Goal: Information Seeking & Learning: Learn about a topic

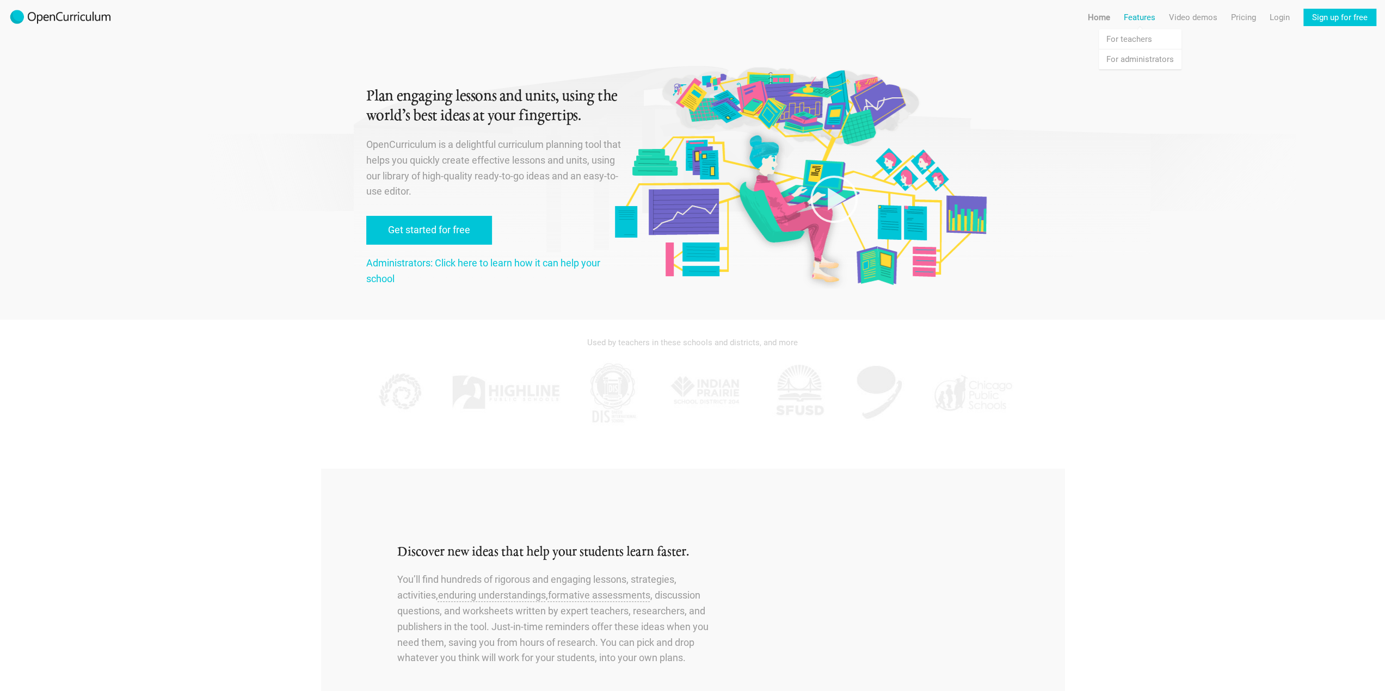
click at [1144, 19] on link "Features" at bounding box center [1139, 17] width 32 height 17
click at [1186, 16] on link "Video demos" at bounding box center [1193, 17] width 48 height 17
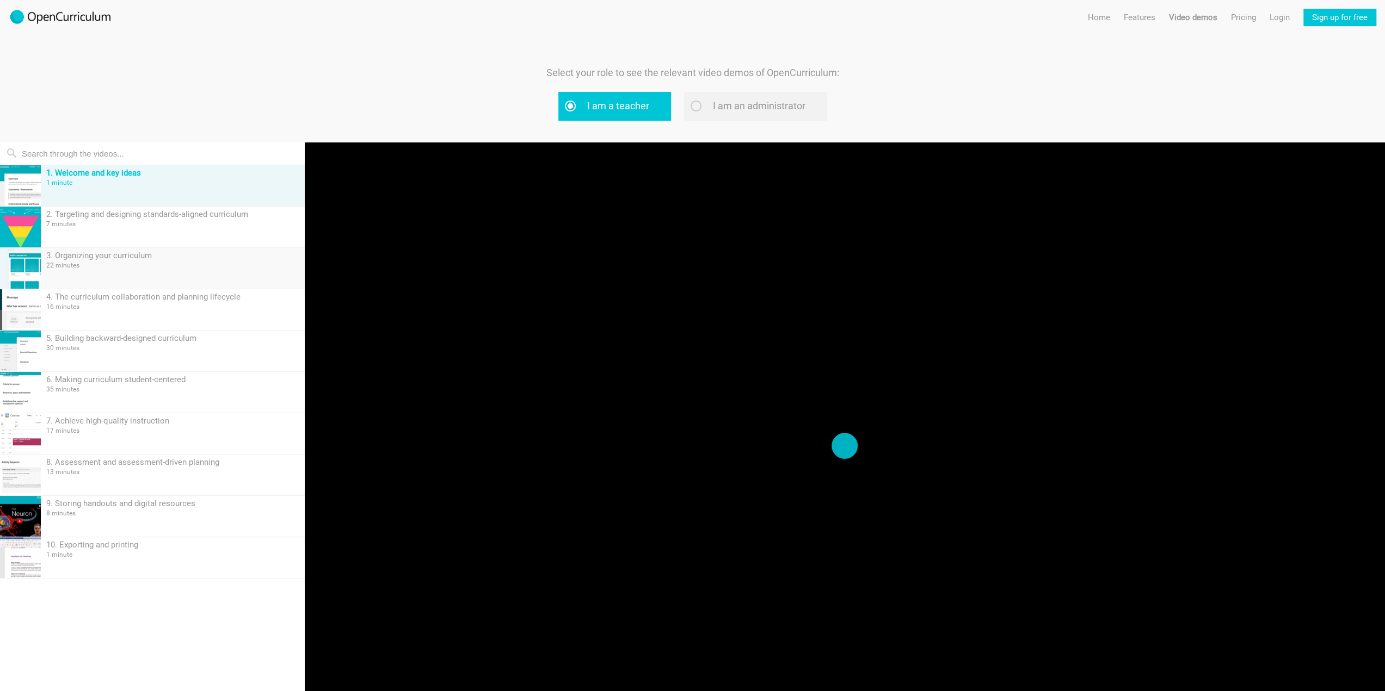
click at [145, 269] on div "3. Organizing your curriculum 22 minutes" at bounding box center [173, 268] width 264 height 41
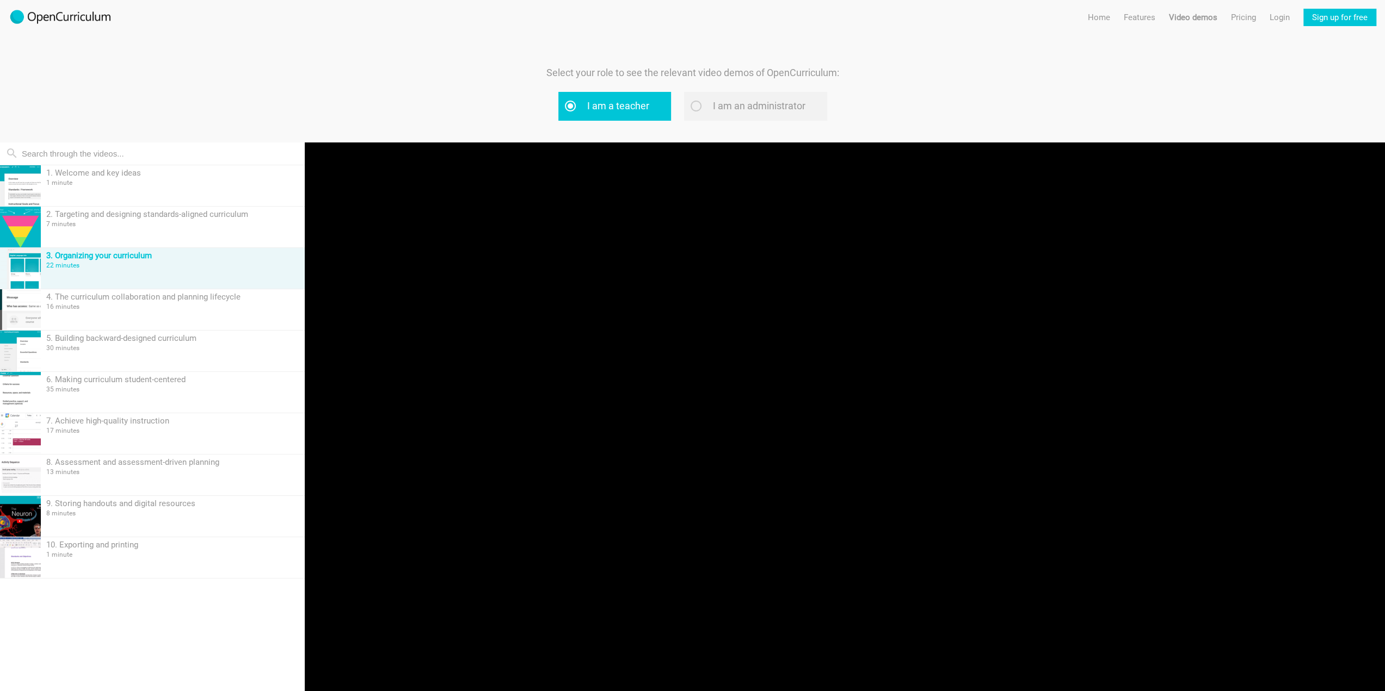
scroll to position [103, 0]
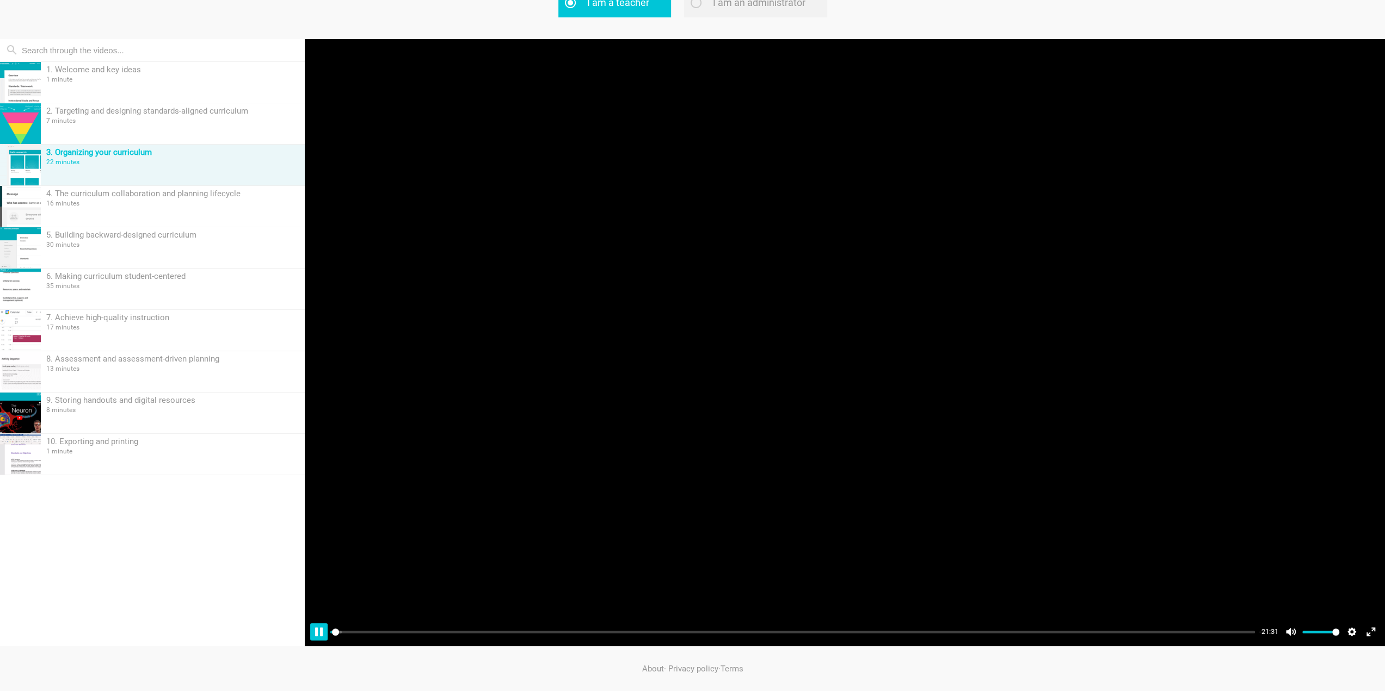
type input "0.17"
click at [320, 625] on button "Pause Play" at bounding box center [318, 631] width 17 height 17
click at [162, 241] on div "30 minutes" at bounding box center [172, 245] width 253 height 8
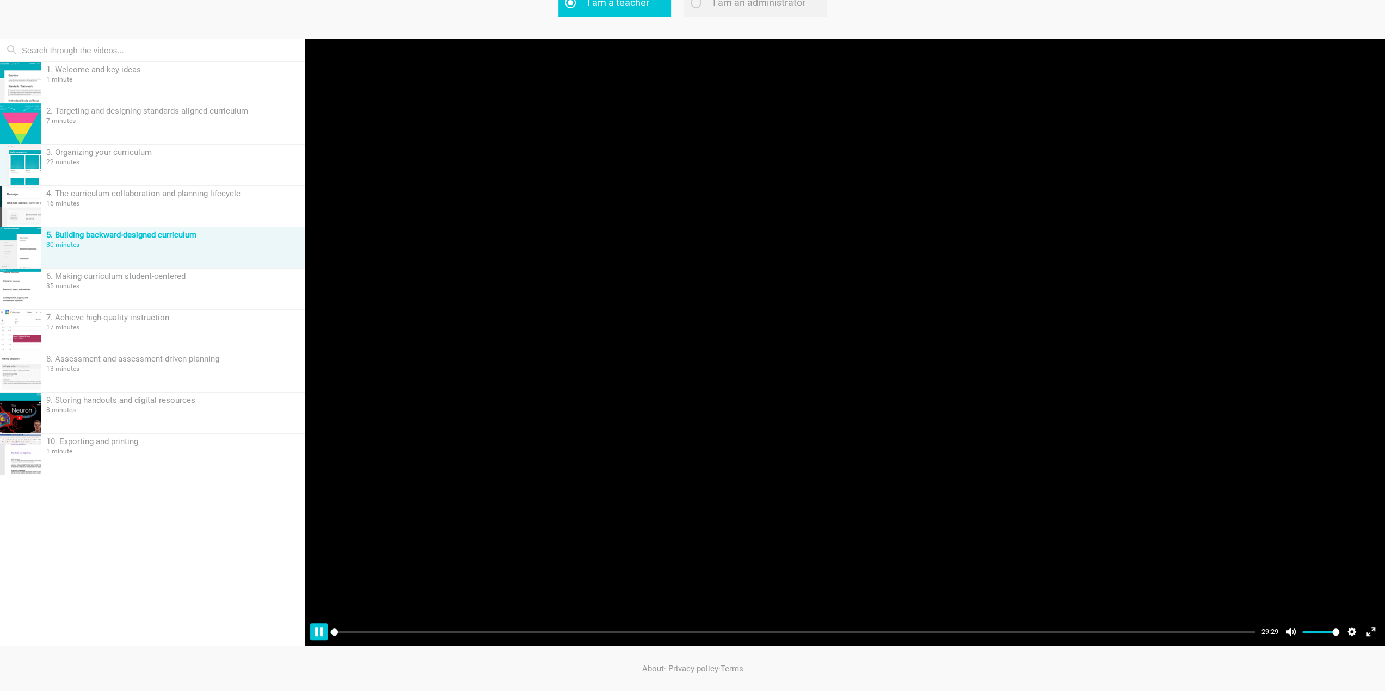
click at [314, 636] on button "Pause Play" at bounding box center [318, 631] width 17 height 17
type input "40.75"
click at [707, 632] on input "Seek" at bounding box center [792, 632] width 924 height 10
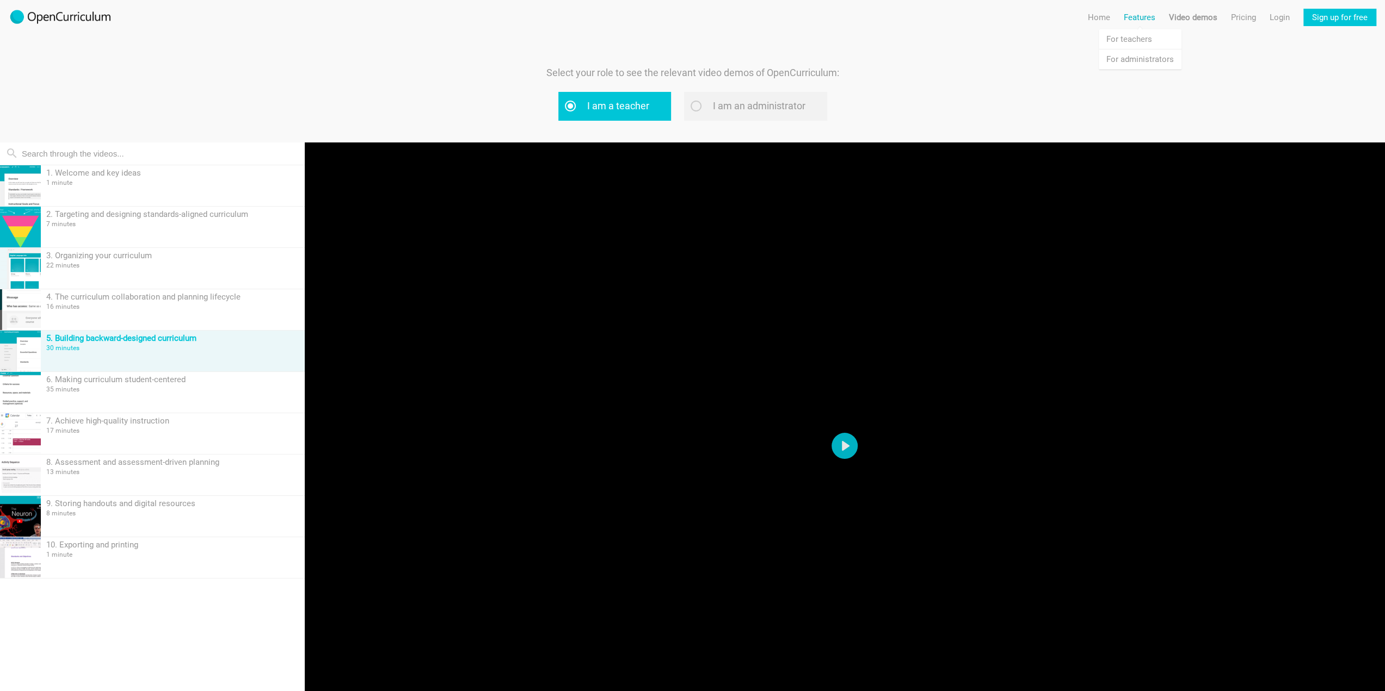
click at [1132, 19] on link "Features" at bounding box center [1139, 17] width 32 height 17
